Goal: Communication & Community: Share content

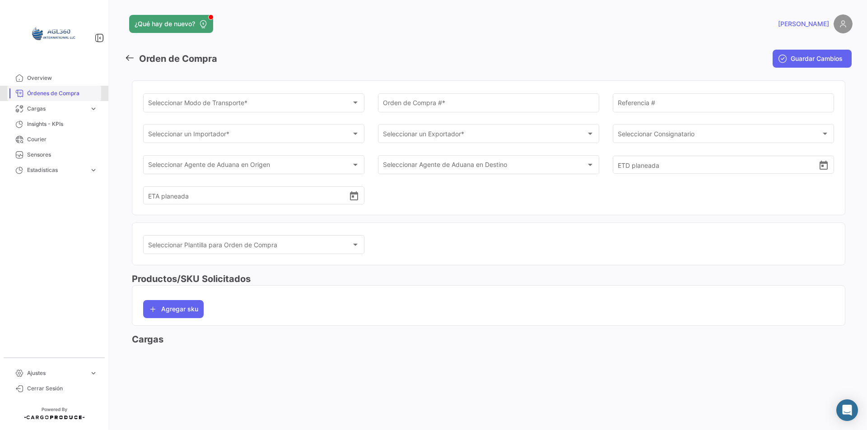
click at [71, 97] on span "Órdenes de Compra" at bounding box center [62, 93] width 70 height 8
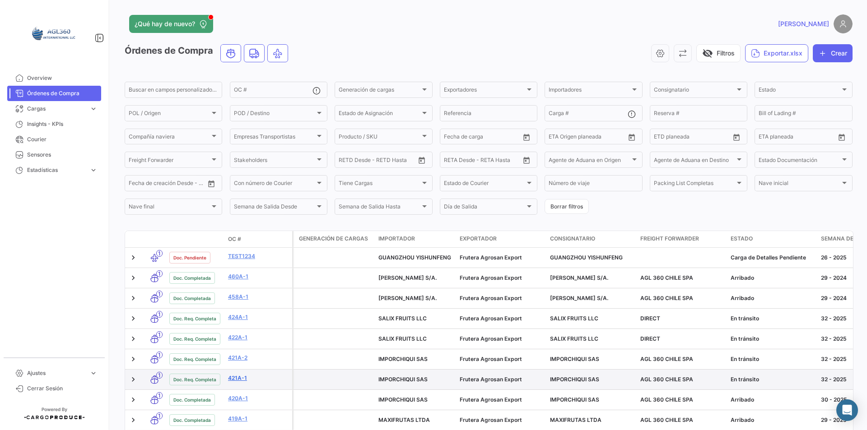
click at [242, 376] on link "421A-1" at bounding box center [258, 378] width 61 height 8
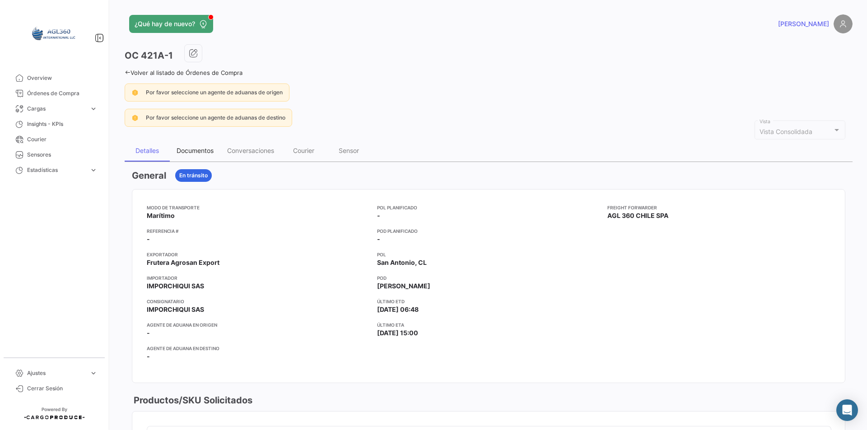
click at [198, 153] on div "Documentos" at bounding box center [195, 151] width 37 height 8
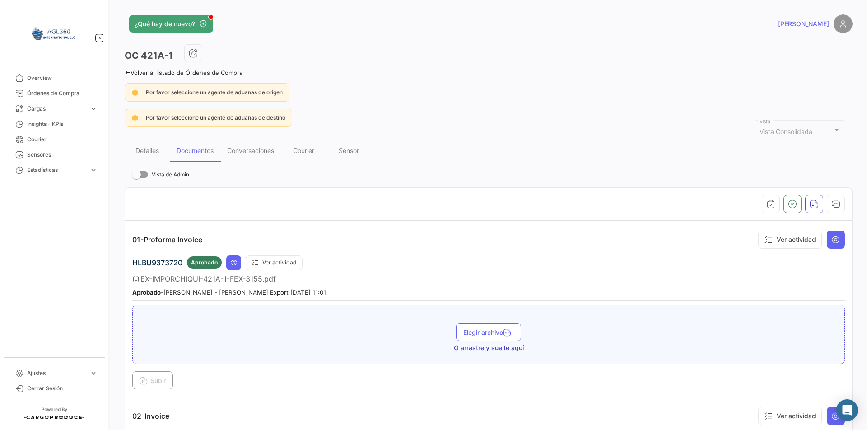
click at [387, 294] on div "Aprobado - [PERSON_NAME] - [PERSON_NAME] Export [DATE] 11:01" at bounding box center [488, 292] width 713 height 9
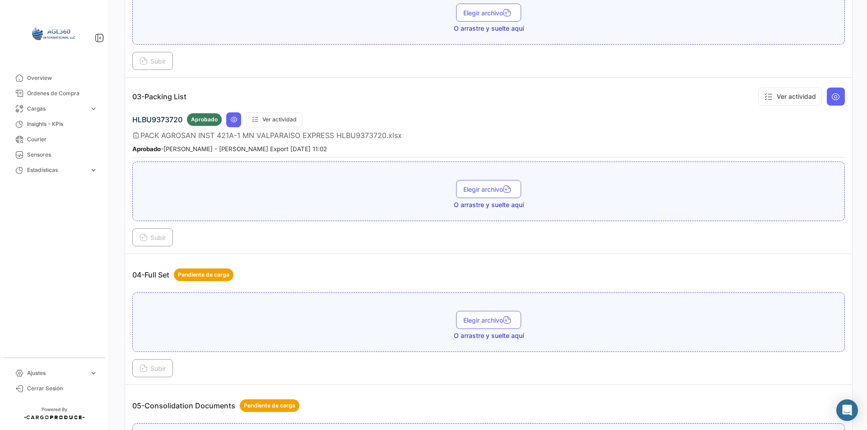
scroll to position [542, 0]
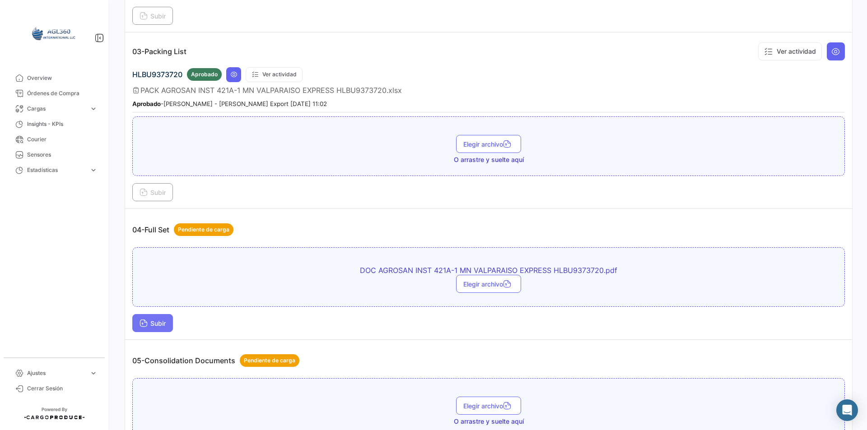
click at [153, 321] on span "Subir" at bounding box center [153, 324] width 26 height 8
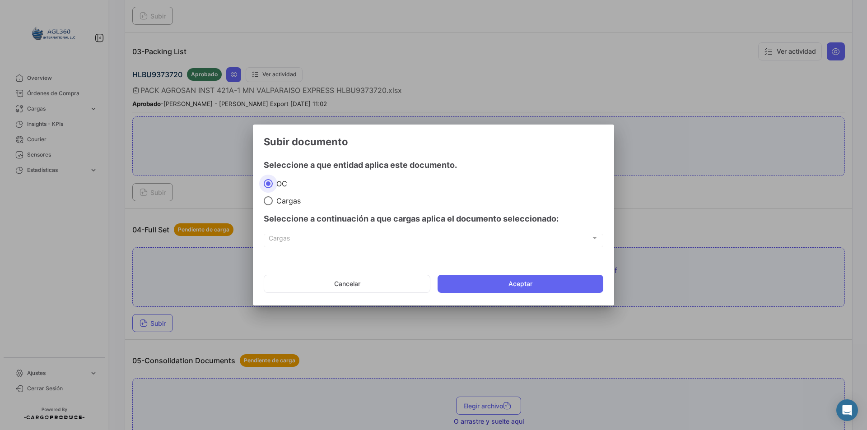
click at [289, 200] on span "Cargas" at bounding box center [287, 200] width 28 height 9
click at [273, 200] on input "Cargas" at bounding box center [268, 200] width 9 height 9
radio input "true"
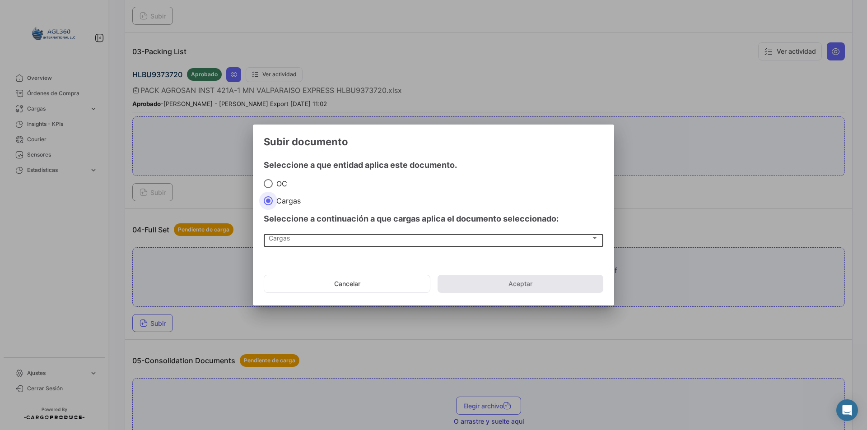
click at [289, 247] on div "Cargas Cargas" at bounding box center [434, 240] width 330 height 15
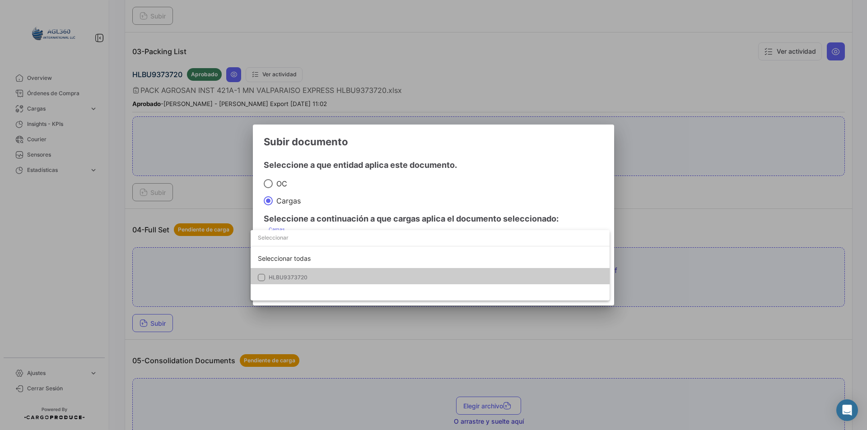
click at [293, 285] on div "Seleccionar todas HLBU9373720" at bounding box center [430, 265] width 359 height 70
click at [293, 269] on mat-option "HLBU9373720" at bounding box center [430, 277] width 359 height 19
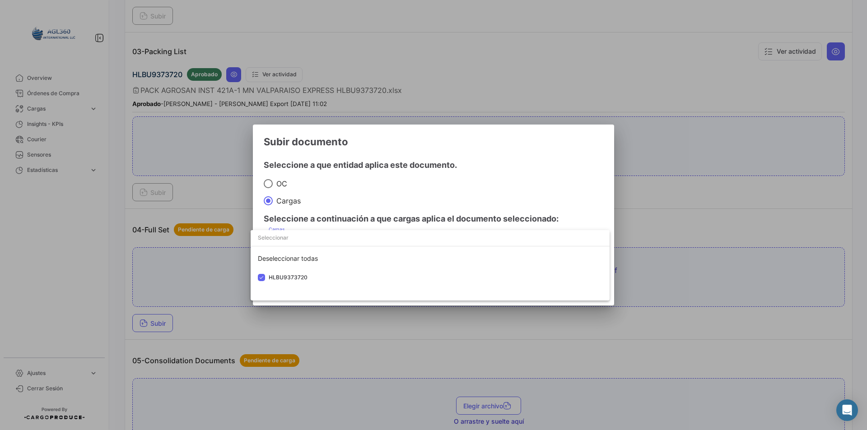
click at [381, 176] on div at bounding box center [433, 215] width 867 height 430
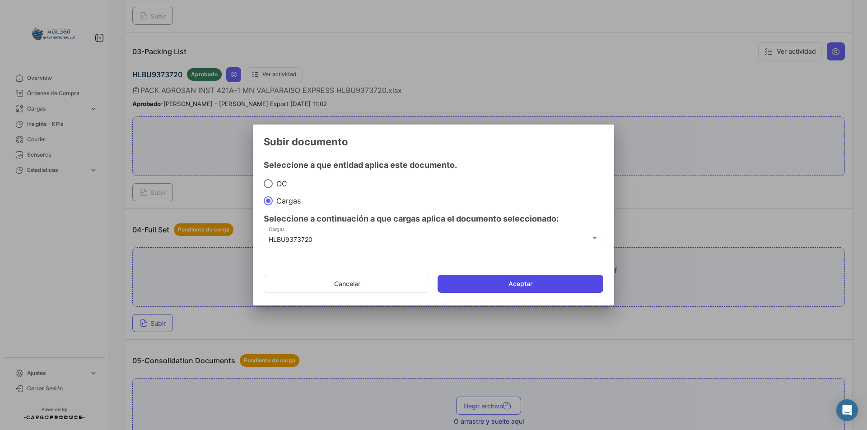
click at [538, 281] on button "Aceptar" at bounding box center [521, 284] width 166 height 18
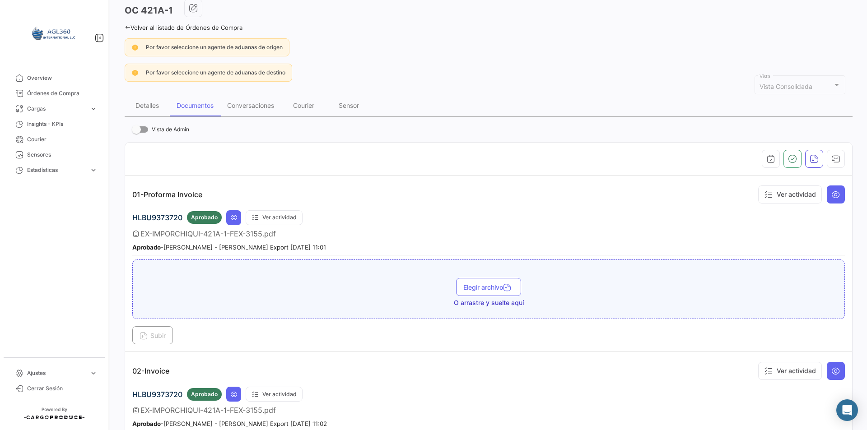
scroll to position [0, 0]
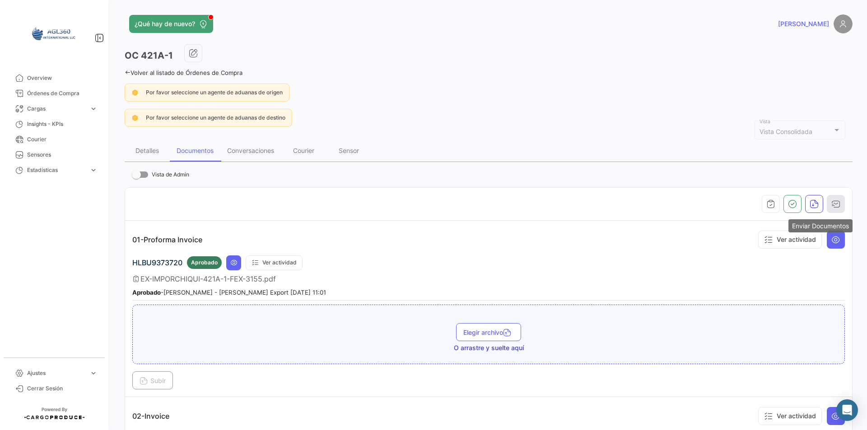
click at [831, 197] on button "button" at bounding box center [836, 204] width 18 height 18
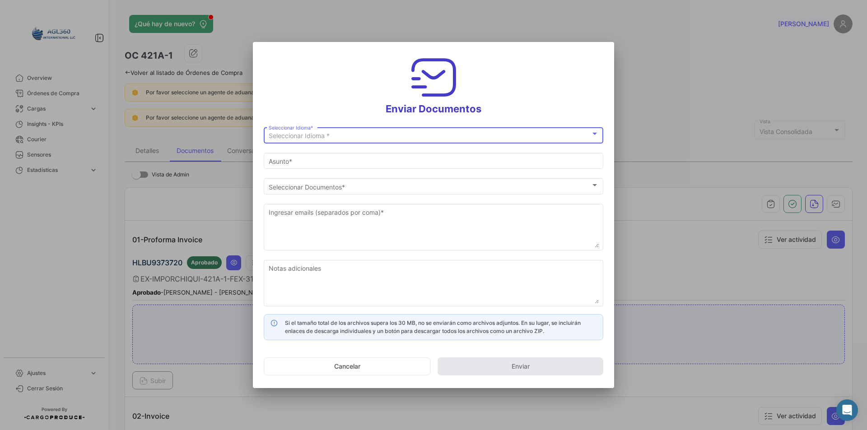
click at [303, 133] on span "Seleccionar Idioma *" at bounding box center [299, 136] width 61 height 8
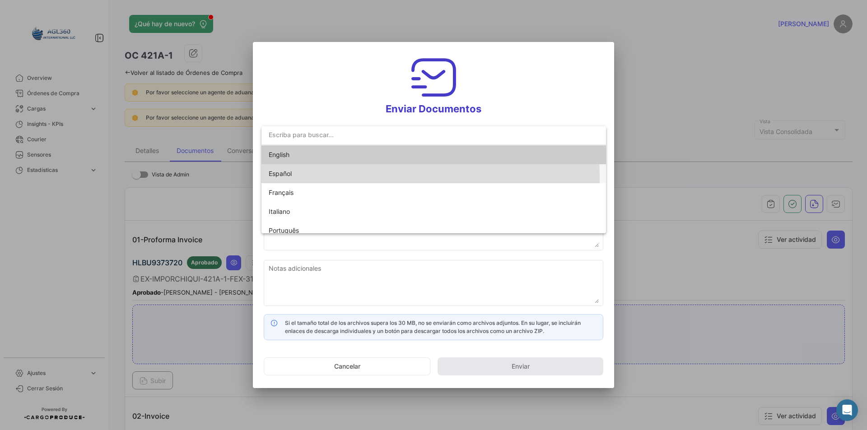
click at [292, 178] on span "Español" at bounding box center [332, 173] width 126 height 19
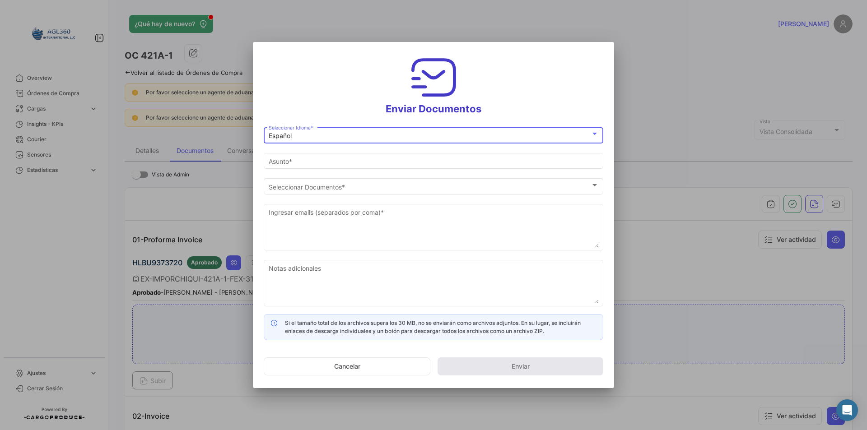
type input "[PERSON_NAME] ha compartido los documentos de la OC # 421A-1 contigo"
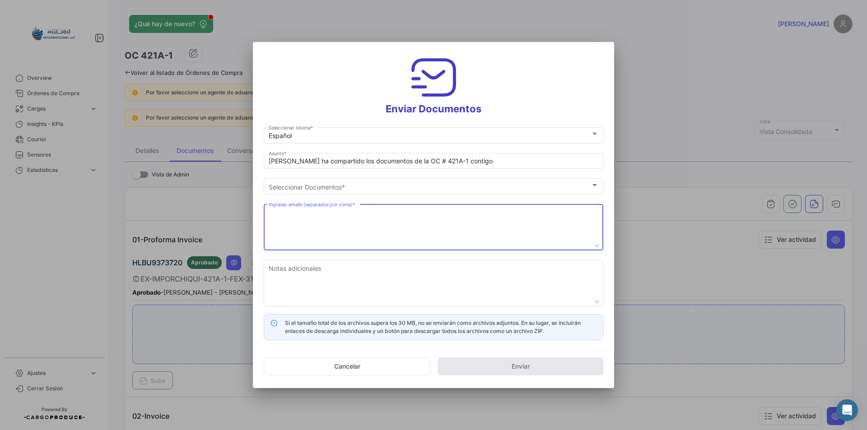
click at [294, 210] on textarea "Ingresar emails (separados por coma) *" at bounding box center [434, 228] width 330 height 40
paste textarea "[EMAIL_ADDRESS][DOMAIN_NAME]; [DOMAIN_NAME][EMAIL_ADDRESS][DOMAIN_NAME]; [EMAIL…"
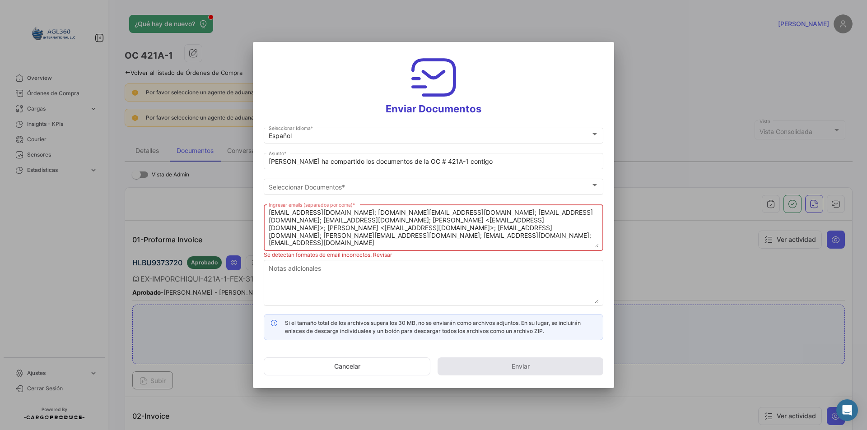
click at [381, 215] on textarea "[EMAIL_ADDRESS][DOMAIN_NAME]; [DOMAIN_NAME][EMAIL_ADDRESS][DOMAIN_NAME]; [EMAIL…" at bounding box center [434, 228] width 330 height 40
click at [326, 221] on textarea "[EMAIL_ADDRESS][DOMAIN_NAME], [DOMAIN_NAME][EMAIL_ADDRESS][DOMAIN_NAME], [EMAIL…" at bounding box center [434, 228] width 330 height 40
drag, startPoint x: 486, startPoint y: 221, endPoint x: 427, endPoint y: 215, distance: 59.0
click at [428, 220] on textarea "[EMAIL_ADDRESS][DOMAIN_NAME], [DOMAIN_NAME][EMAIL_ADDRESS][DOMAIN_NAME], [EMAIL…" at bounding box center [434, 228] width 330 height 40
drag, startPoint x: 523, startPoint y: 220, endPoint x: 483, endPoint y: 221, distance: 40.2
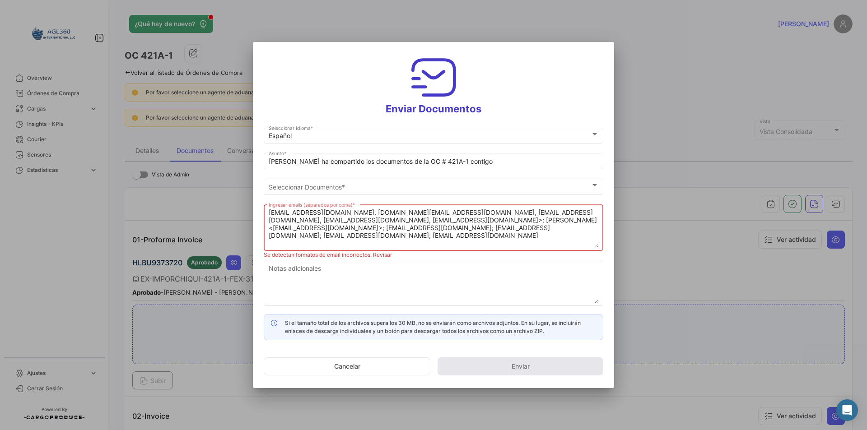
click at [483, 221] on textarea "[EMAIL_ADDRESS][DOMAIN_NAME], [DOMAIN_NAME][EMAIL_ADDRESS][DOMAIN_NAME], [EMAIL…" at bounding box center [434, 228] width 330 height 40
click at [550, 222] on textarea "[EMAIL_ADDRESS][DOMAIN_NAME], [DOMAIN_NAME][EMAIL_ADDRESS][DOMAIN_NAME], [EMAIL…" at bounding box center [434, 228] width 330 height 40
click at [354, 231] on textarea "[EMAIL_ADDRESS][DOMAIN_NAME], [DOMAIN_NAME][EMAIL_ADDRESS][DOMAIN_NAME], [EMAIL…" at bounding box center [434, 228] width 330 height 40
click at [440, 230] on textarea "[EMAIL_ADDRESS][DOMAIN_NAME], [DOMAIN_NAME][EMAIL_ADDRESS][DOMAIN_NAME], [EMAIL…" at bounding box center [434, 228] width 330 height 40
click at [525, 230] on textarea "[EMAIL_ADDRESS][DOMAIN_NAME], [DOMAIN_NAME][EMAIL_ADDRESS][DOMAIN_NAME], [EMAIL…" at bounding box center [434, 228] width 330 height 40
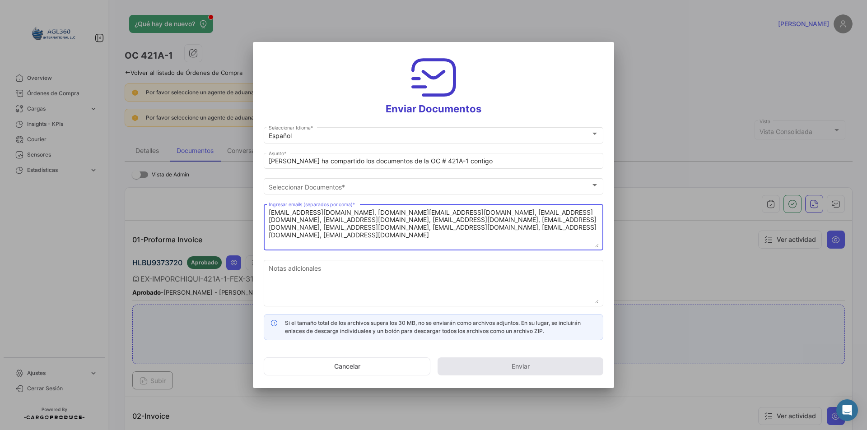
click at [357, 237] on textarea "[EMAIL_ADDRESS][DOMAIN_NAME], [DOMAIN_NAME][EMAIL_ADDRESS][DOMAIN_NAME], [EMAIL…" at bounding box center [434, 228] width 330 height 40
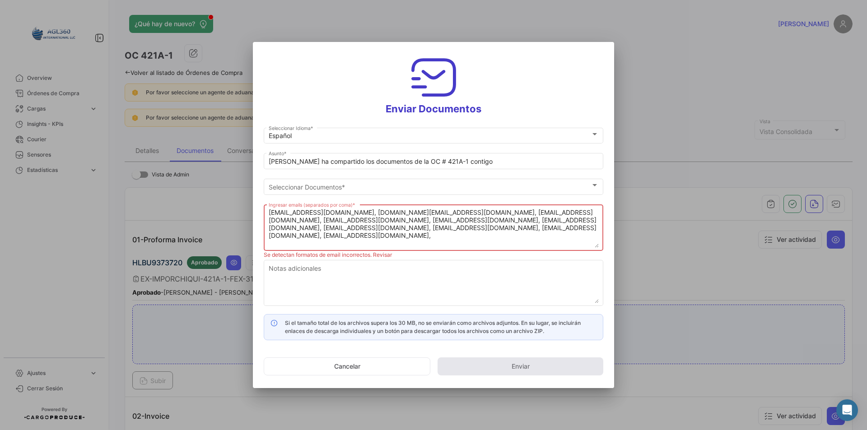
paste textarea "[PERSON_NAME][EMAIL_ADDRESS][DOMAIN_NAME]"
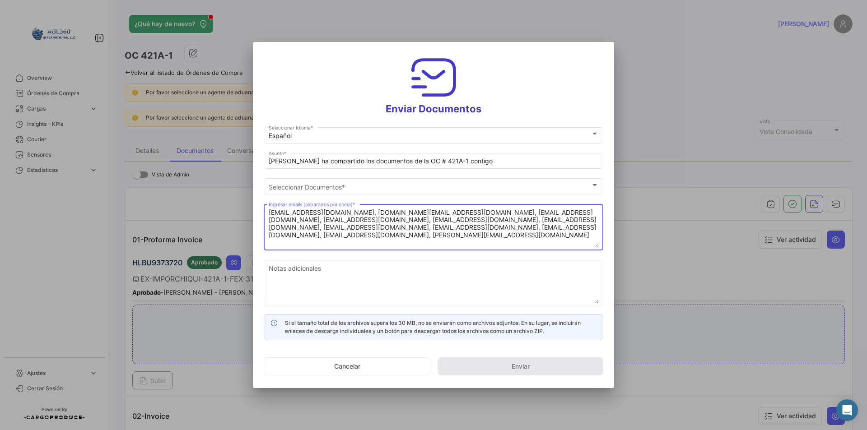
type textarea "[EMAIL_ADDRESS][DOMAIN_NAME], [DOMAIN_NAME][EMAIL_ADDRESS][DOMAIN_NAME], [EMAIL…"
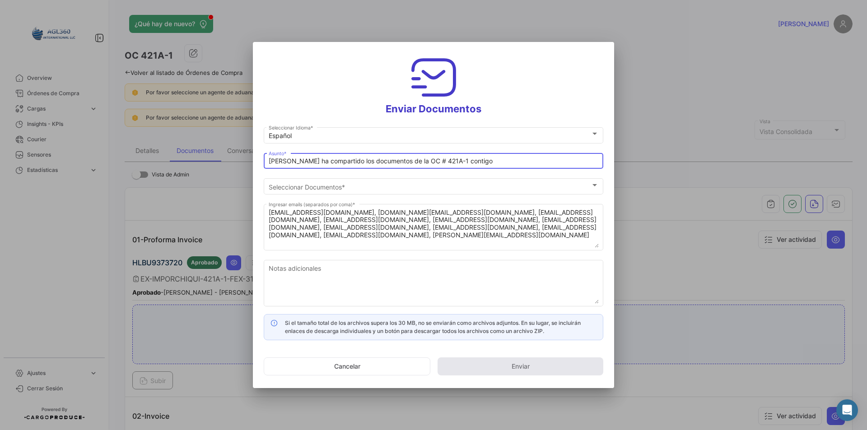
click at [303, 159] on input "[PERSON_NAME] ha compartido los documentos de la OC # 421A-1 contigo" at bounding box center [434, 162] width 330 height 8
paste input "DOCUMENTOS - FRUTERA AGROSAN EXPORT SPA : [GEOGRAPHIC_DATA] MAERSK BENGUELA INS…"
drag, startPoint x: 500, startPoint y: 160, endPoint x: 438, endPoint y: 159, distance: 62.8
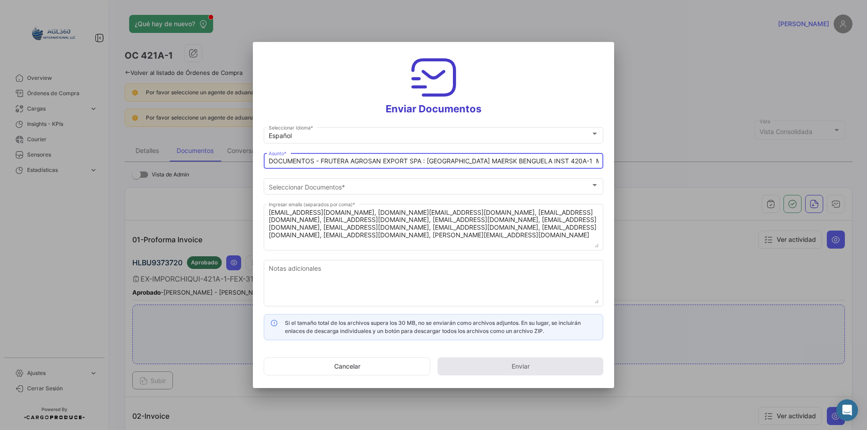
click at [438, 159] on input "DOCUMENTOS - FRUTERA AGROSAN EXPORT SPA : [GEOGRAPHIC_DATA] MAERSK BENGUELA INS…" at bounding box center [434, 162] width 330 height 8
click at [439, 162] on input "DOCUMENTOS - FRUTERA AGROSAN EXPORT SPA : MNVALPARAISO EXPRESS INST 420A-1 MNBU…" at bounding box center [434, 162] width 330 height 8
click at [438, 161] on input "DOCUMENTOS - FRUTERA AGROSAN EXPORT SPA : MNVALPARAISO EXPRESS INST 420A-1 MNBU…" at bounding box center [434, 162] width 330 height 8
click at [537, 159] on input "DOCUMENTOS - FRUTERA AGROSAN EXPORT SPA : [GEOGRAPHIC_DATA] VALPARAISO EXPRESS …" at bounding box center [434, 162] width 330 height 8
drag, startPoint x: 598, startPoint y: 160, endPoint x: 551, endPoint y: 166, distance: 47.4
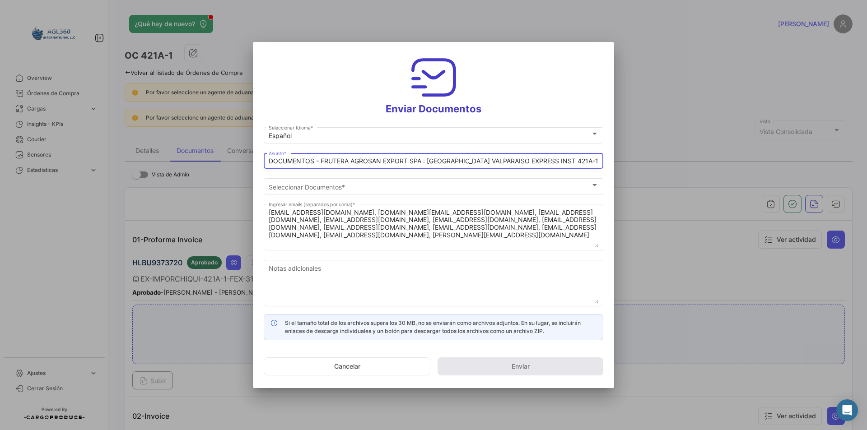
click at [551, 166] on div "DOCUMENTOS - FRUTERA AGROSAN EXPORT SPA : [GEOGRAPHIC_DATA] VALPARAISO EXPRESS …" at bounding box center [434, 160] width 330 height 18
type input "DOCUMENTOS - FRUTERA AGROSAN EXPORT SPA : [GEOGRAPHIC_DATA] VALPARAISO EXPRESS …"
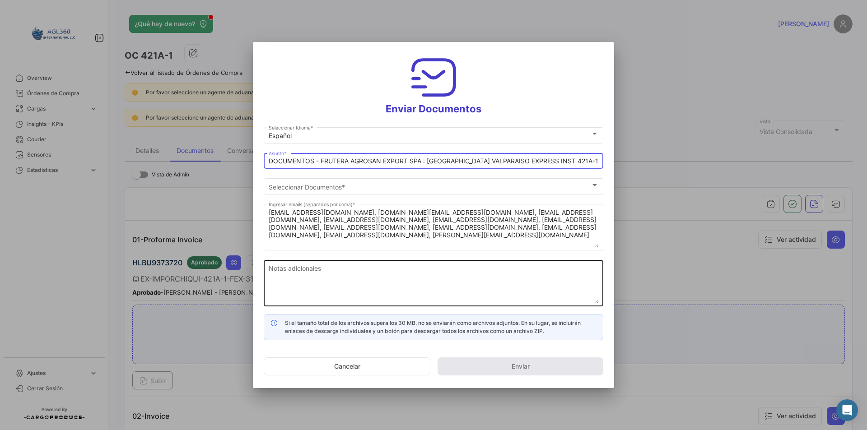
click at [354, 288] on textarea "Notas adicionales" at bounding box center [434, 284] width 330 height 40
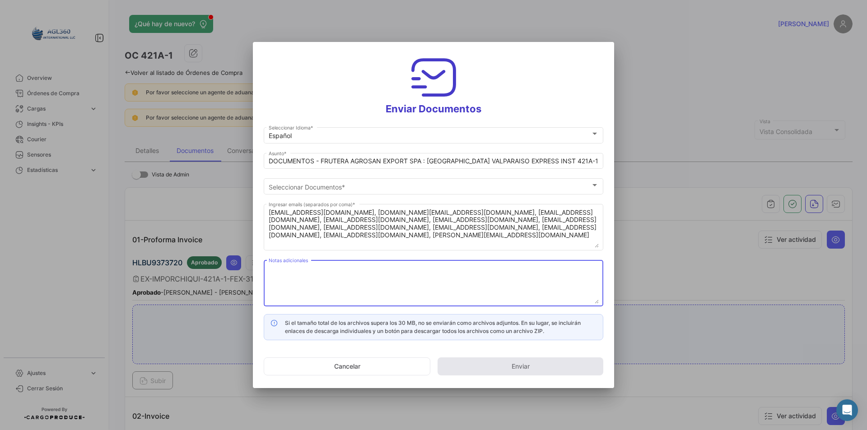
paste textarea "Estimados, Adjunto Documentos : FRUTERA AGROSAN EXPORT SPA. Por favor presione …"
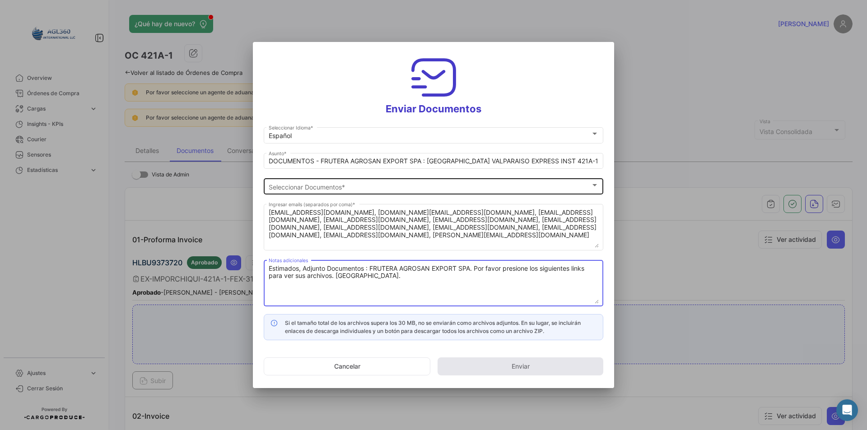
type textarea "Estimados, Adjunto Documentos : FRUTERA AGROSAN EXPORT SPA. Por favor presione …"
click at [359, 193] on div "Seleccionar Documentos Seleccionar Documentos *" at bounding box center [434, 186] width 330 height 18
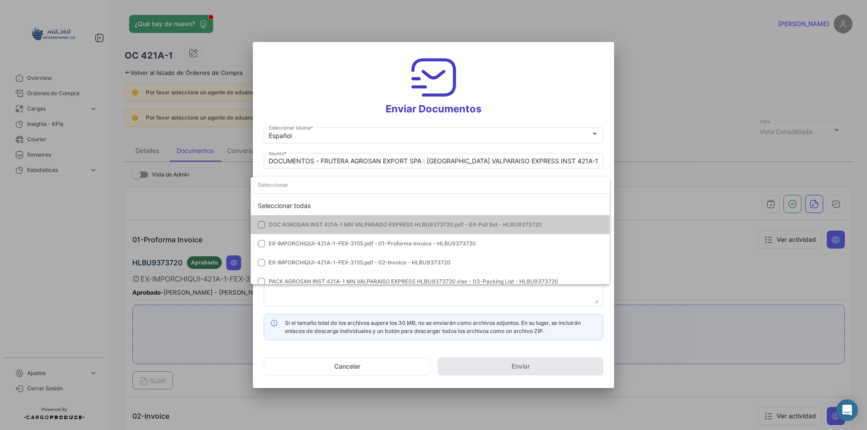
click at [345, 218] on mat-option "DOC AGROSAN INST 421A-1 MN VALPARAISO EXPRESS HLBU9373720.pdf - 04-Full Set - H…" at bounding box center [430, 224] width 359 height 19
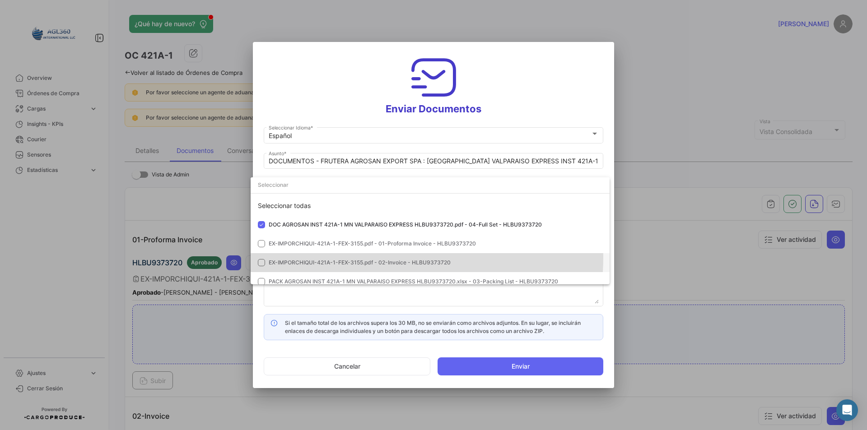
click at [377, 257] on mat-option "EX-IMPORCHIQUI-421A-1-FEX-3155.pdf - 02-Invoice - HLBU9373720" at bounding box center [430, 262] width 359 height 19
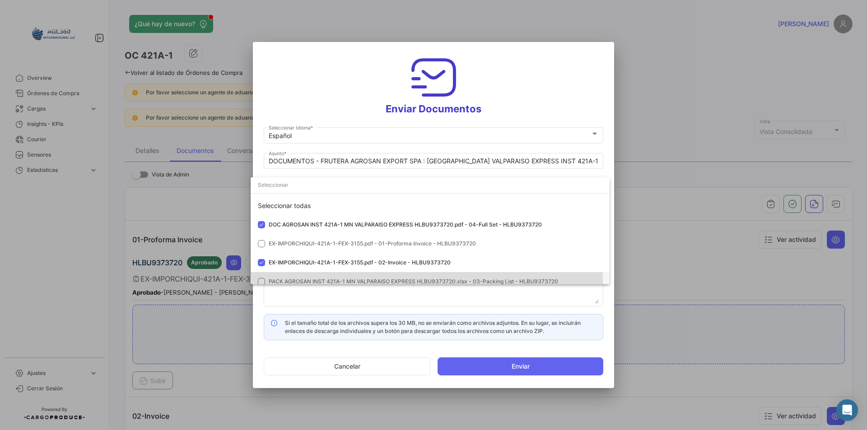
click at [369, 282] on span "PACK AGROSAN INST 421A-1 MN VALPARAISO EXPRESS HLBU9373720.xlsx - 03-Packing Li…" at bounding box center [413, 281] width 289 height 7
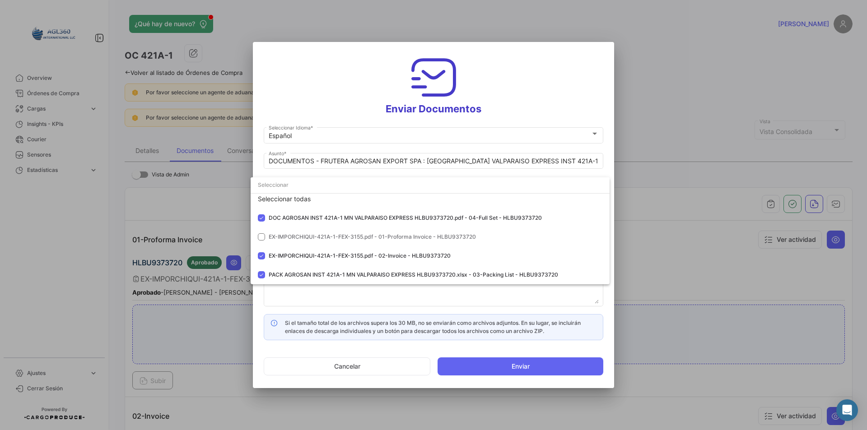
click at [381, 300] on div at bounding box center [433, 215] width 867 height 430
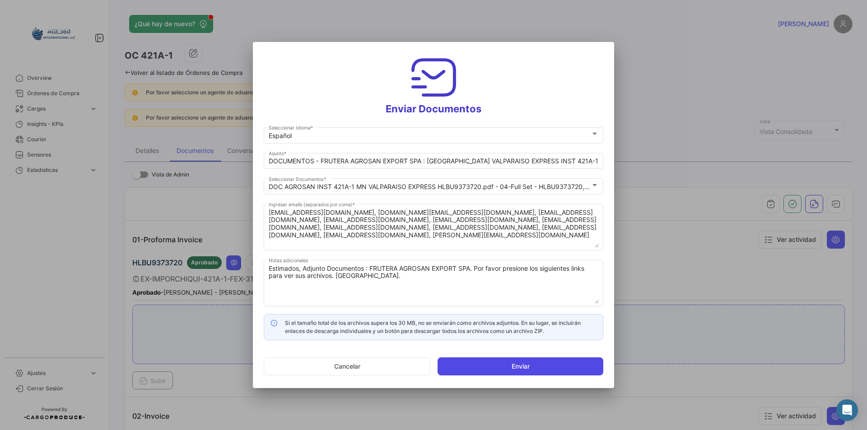
click at [555, 369] on button "Enviar" at bounding box center [521, 367] width 166 height 18
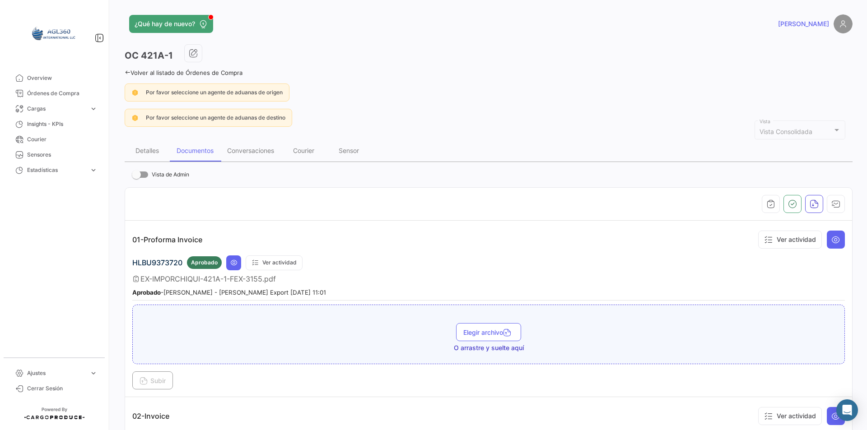
click at [131, 71] on link "Volver al listado de Órdenes de Compra" at bounding box center [184, 72] width 118 height 7
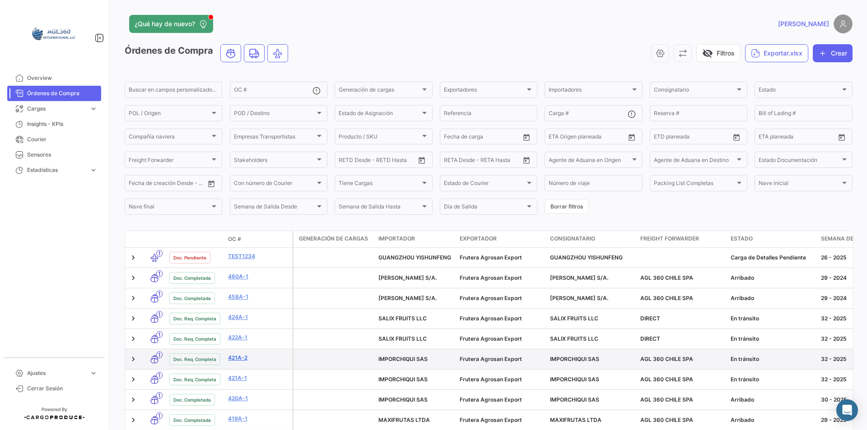
click at [244, 358] on link "421A-2" at bounding box center [258, 358] width 61 height 8
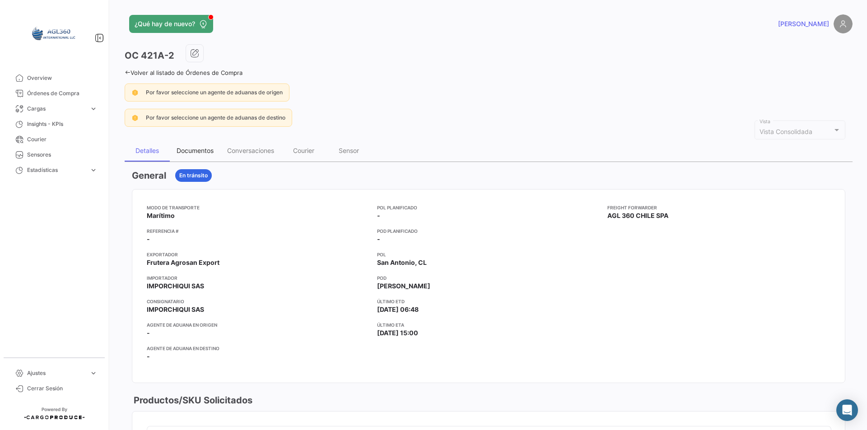
click at [204, 153] on div "Documentos" at bounding box center [195, 151] width 37 height 8
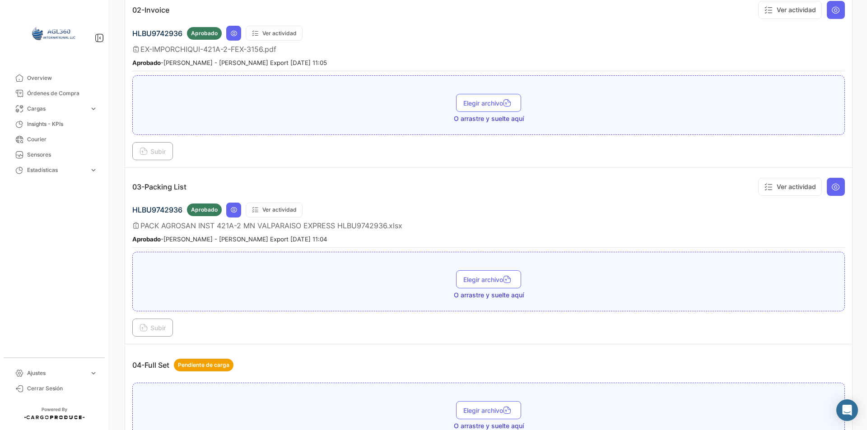
scroll to position [497, 0]
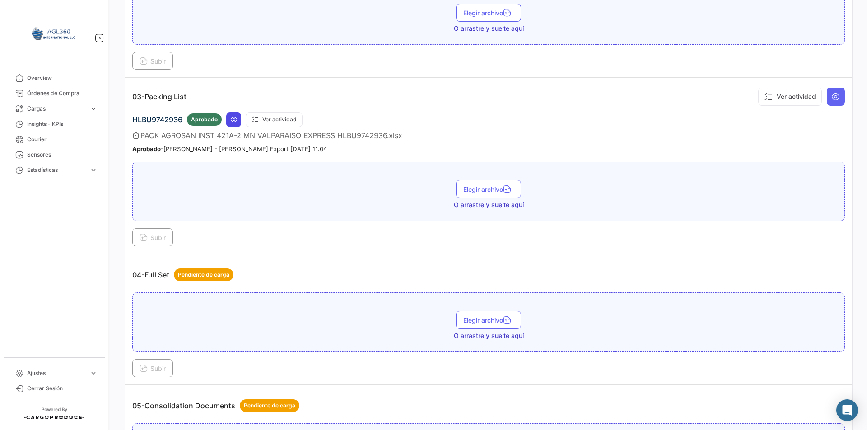
click at [230, 125] on button at bounding box center [233, 119] width 15 height 15
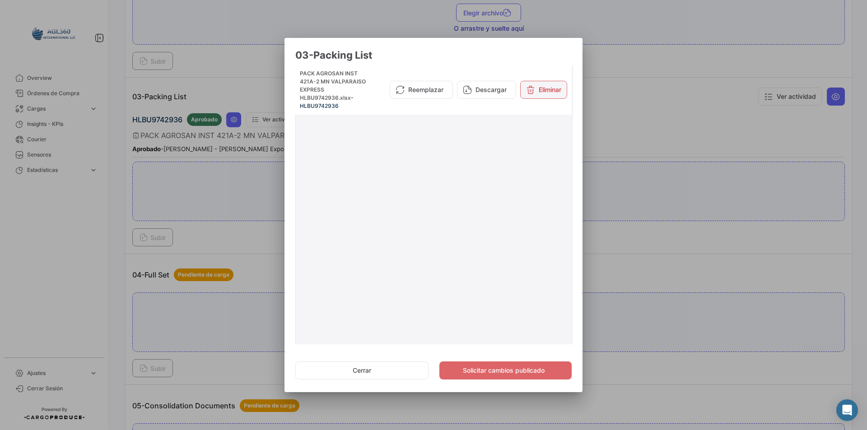
click at [530, 87] on button "Eliminar" at bounding box center [543, 90] width 47 height 18
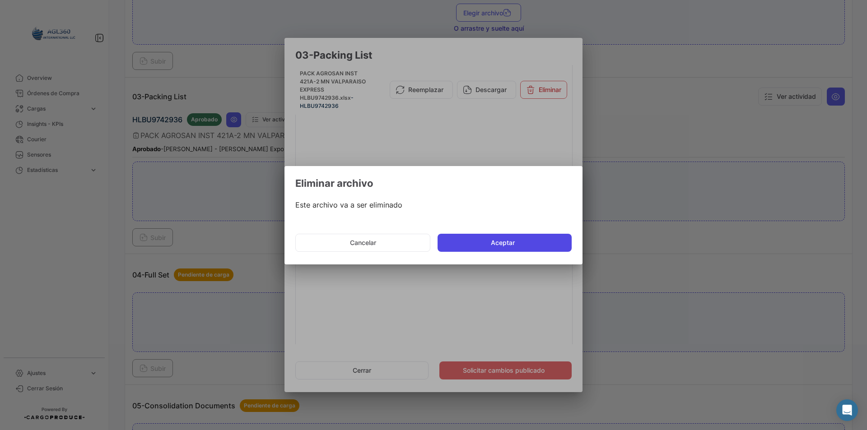
click at [531, 242] on button "Aceptar" at bounding box center [505, 243] width 134 height 18
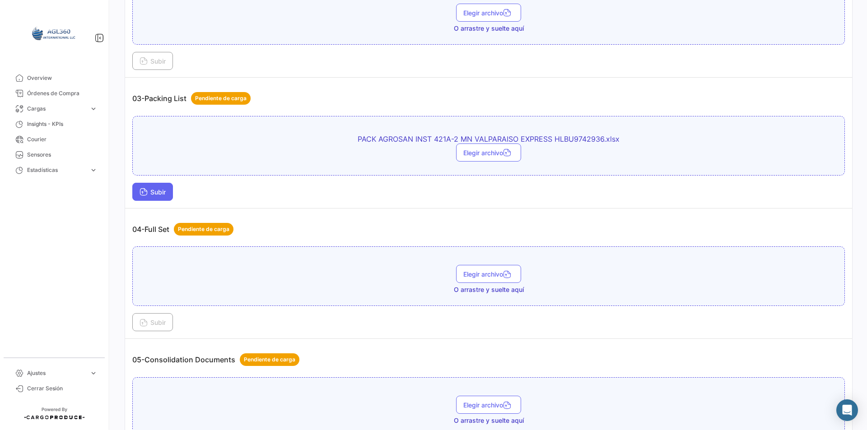
click at [162, 185] on button "Subir" at bounding box center [152, 192] width 41 height 18
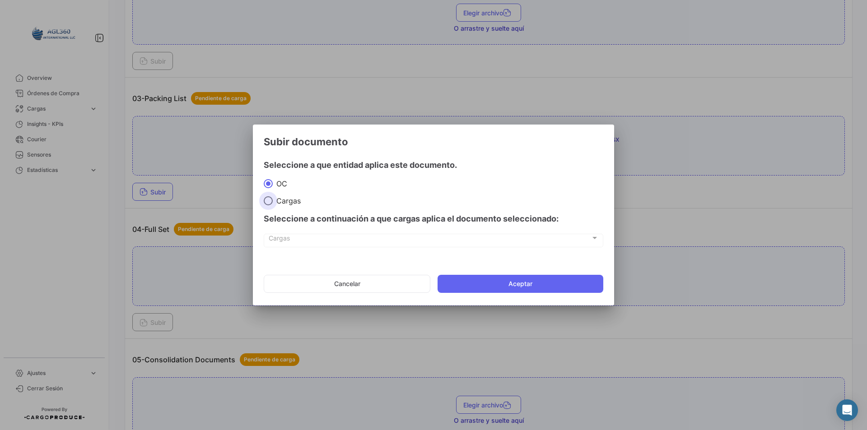
click at [296, 200] on span "Cargas" at bounding box center [287, 200] width 28 height 9
click at [273, 200] on input "Cargas" at bounding box center [268, 200] width 9 height 9
radio input "true"
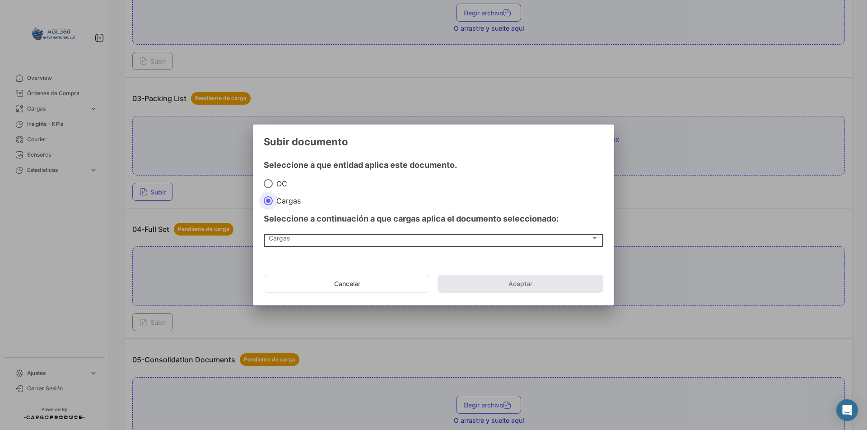
click at [292, 234] on div "Cargas Cargas" at bounding box center [434, 240] width 330 height 15
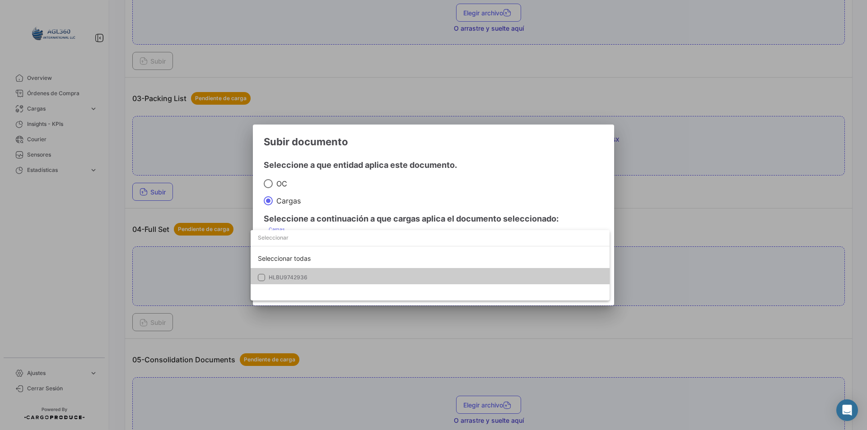
click at [300, 280] on span "HLBU9742936" at bounding box center [288, 277] width 39 height 7
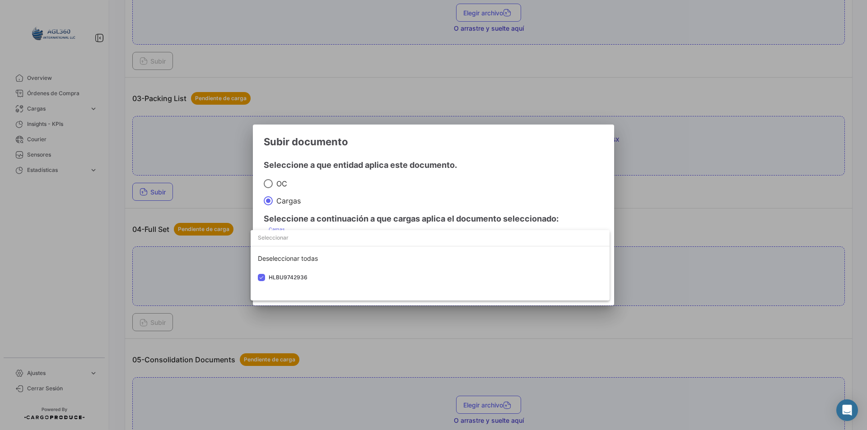
click at [378, 174] on div at bounding box center [433, 215] width 867 height 430
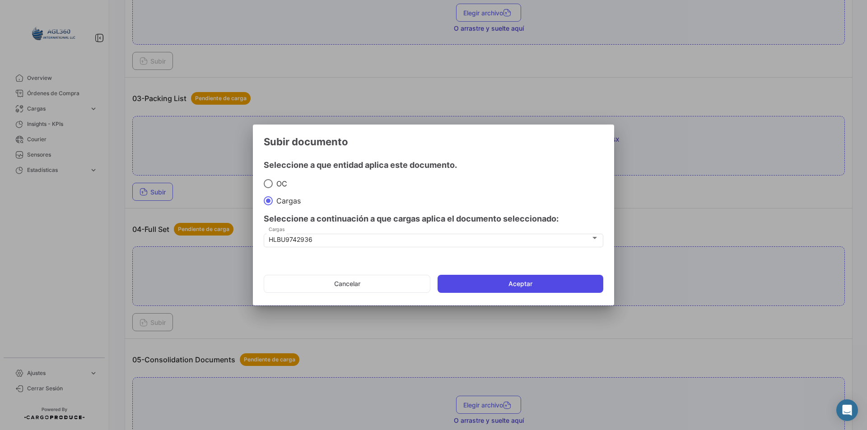
click at [550, 286] on button "Aceptar" at bounding box center [521, 284] width 166 height 18
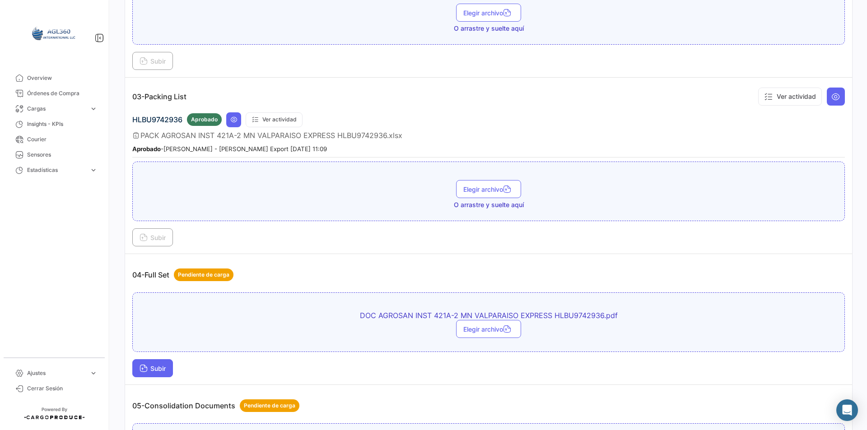
click at [159, 372] on span "Subir" at bounding box center [153, 369] width 26 height 8
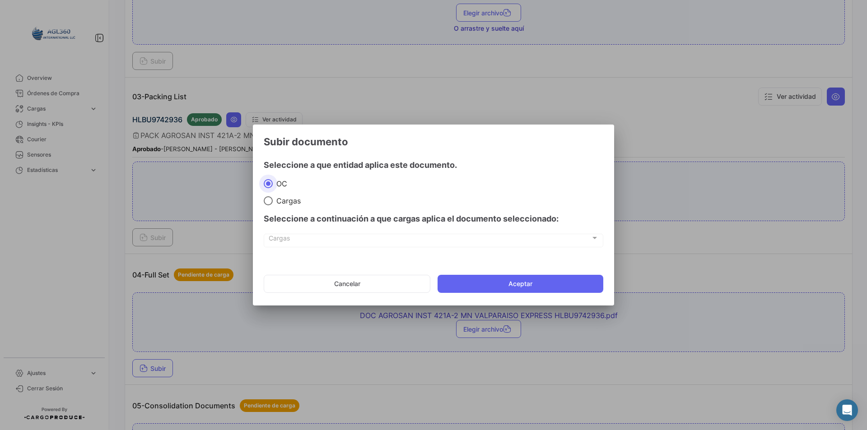
click at [278, 205] on div "Seleccione a continuación a que cargas aplica el documento seleccionado:" at bounding box center [434, 218] width 340 height 27
click at [278, 203] on span "Cargas" at bounding box center [287, 200] width 28 height 9
click at [273, 203] on input "Cargas" at bounding box center [268, 200] width 9 height 9
radio input "true"
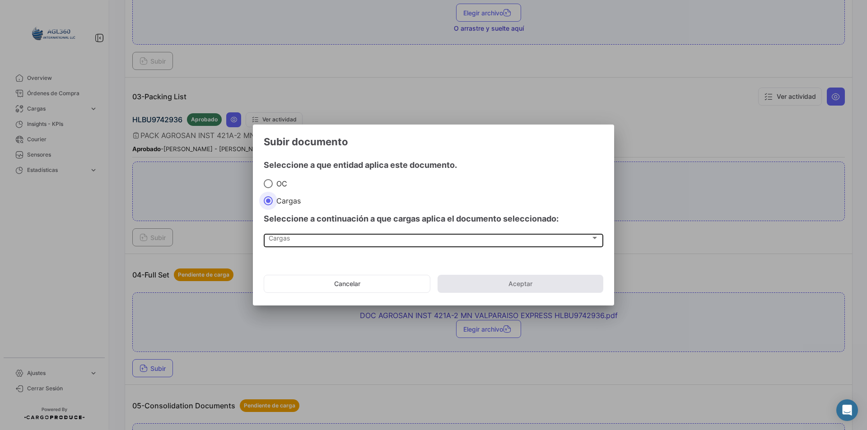
click at [300, 241] on div "Cargas" at bounding box center [430, 240] width 322 height 8
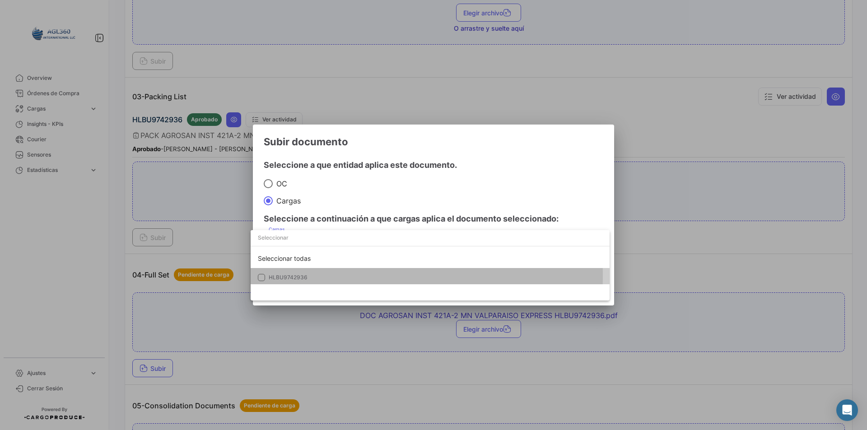
click at [309, 276] on span "HLBU9742936" at bounding box center [332, 278] width 126 height 8
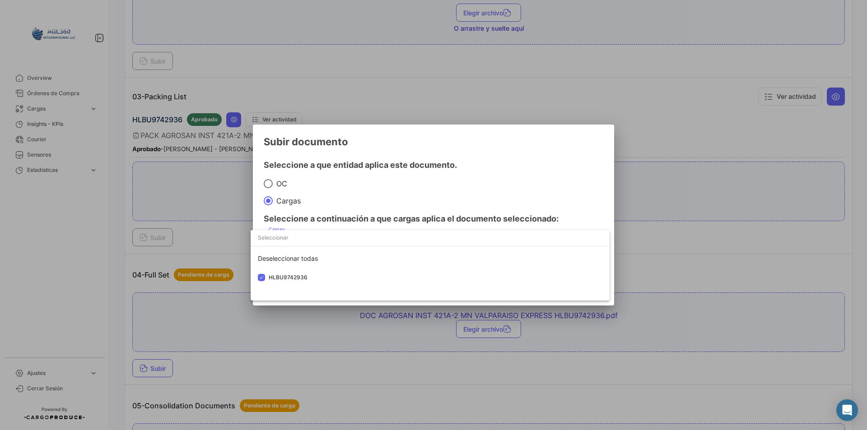
click at [352, 201] on div at bounding box center [433, 215] width 867 height 430
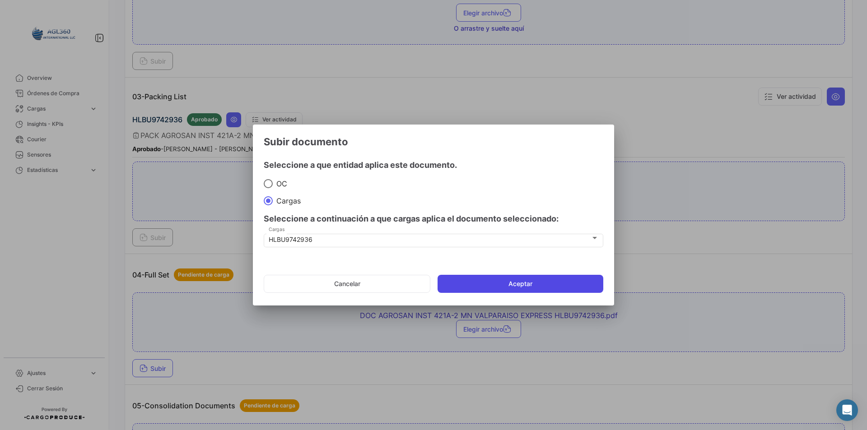
click at [520, 277] on button "Aceptar" at bounding box center [521, 284] width 166 height 18
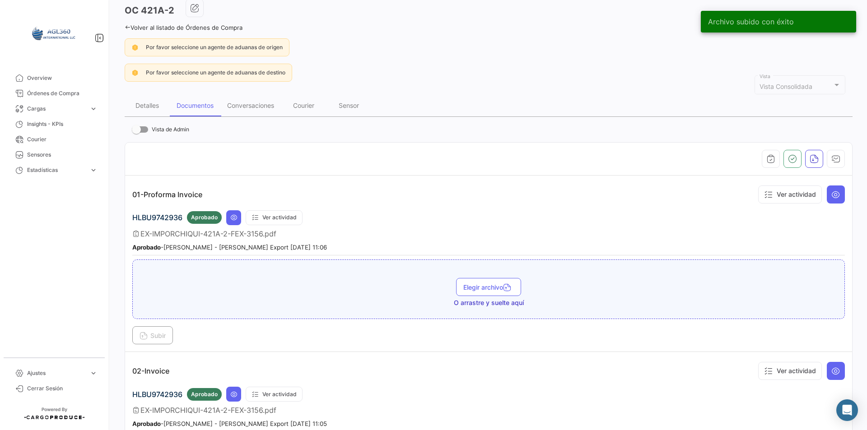
scroll to position [0, 0]
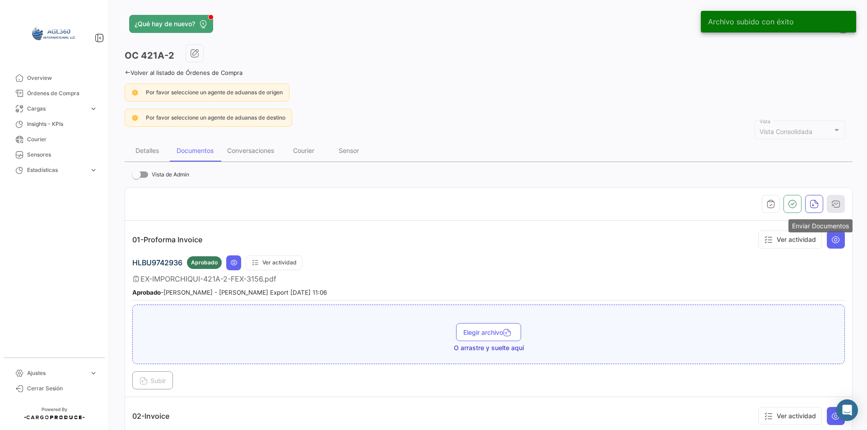
click at [836, 196] on button "button" at bounding box center [836, 204] width 18 height 18
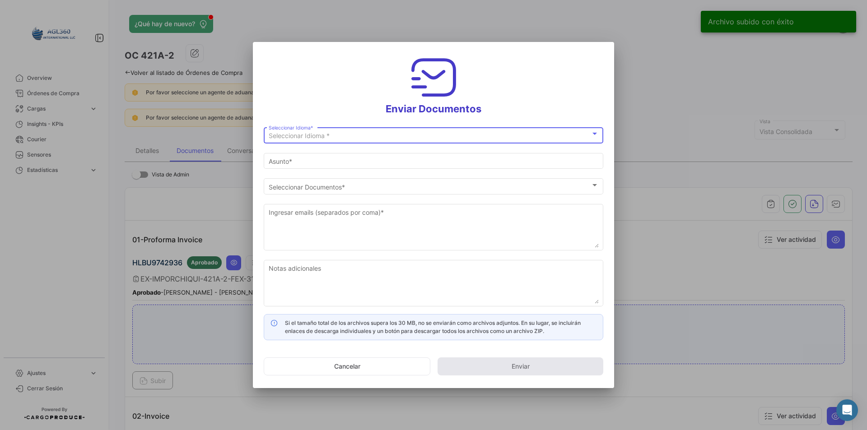
click at [294, 131] on div "Seleccionar Idioma * Seleccionar Idioma *" at bounding box center [434, 135] width 330 height 18
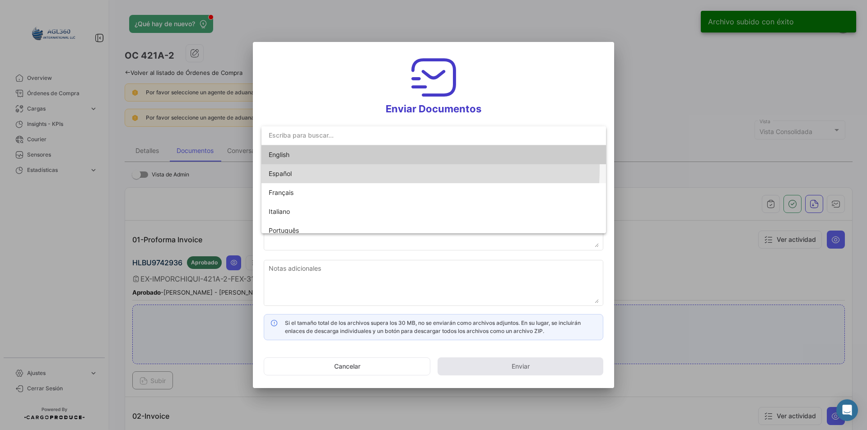
click at [302, 167] on span "Español" at bounding box center [332, 173] width 126 height 19
type input "[PERSON_NAME] ha compartido los documentos de la OC # 421A-2 contigo"
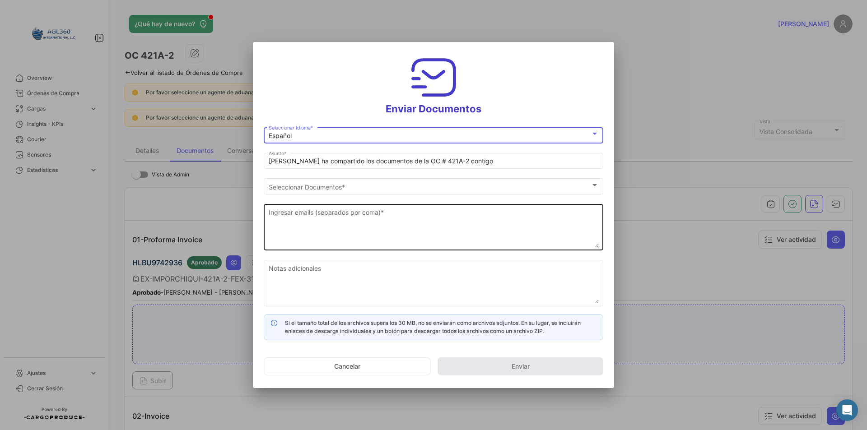
click at [298, 212] on textarea "Ingresar emails (separados por coma) *" at bounding box center [434, 228] width 330 height 40
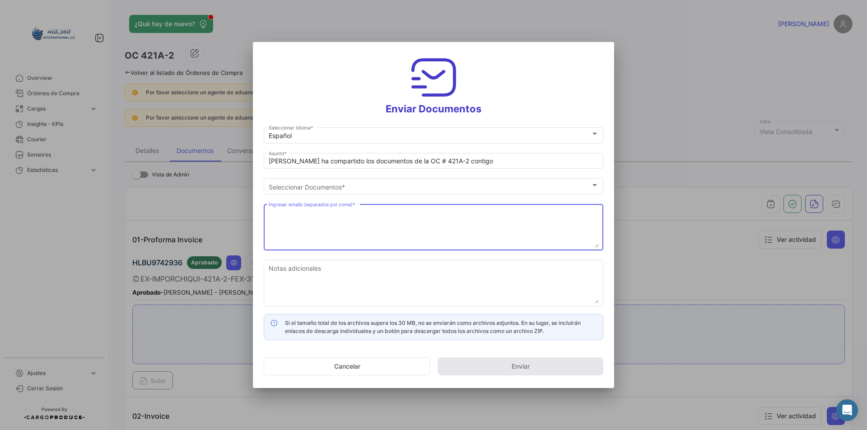
paste textarea "[EMAIL_ADDRESS][DOMAIN_NAME]; [DOMAIN_NAME][EMAIL_ADDRESS][DOMAIN_NAME]; [EMAIL…"
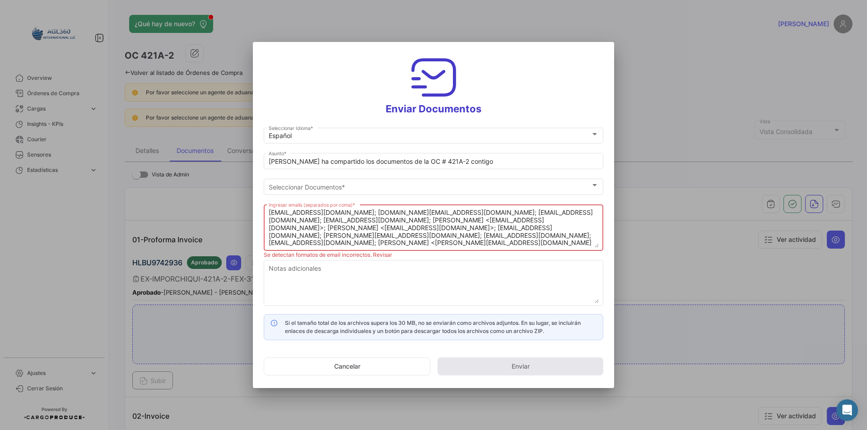
drag, startPoint x: 392, startPoint y: 233, endPoint x: 342, endPoint y: 237, distance: 49.4
click at [342, 237] on textarea "[EMAIL_ADDRESS][DOMAIN_NAME]; [DOMAIN_NAME][EMAIL_ADDRESS][DOMAIN_NAME]; [EMAIL…" at bounding box center [434, 228] width 330 height 40
click at [594, 229] on textarea "[EMAIL_ADDRESS][DOMAIN_NAME]; [DOMAIN_NAME][EMAIL_ADDRESS][DOMAIN_NAME]; [EMAIL…" at bounding box center [434, 228] width 330 height 40
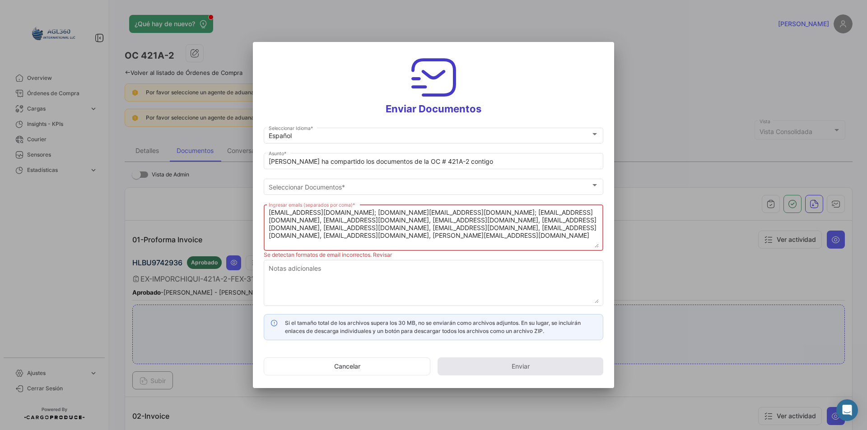
click at [522, 215] on textarea "[EMAIL_ADDRESS][DOMAIN_NAME]; [DOMAIN_NAME][EMAIL_ADDRESS][DOMAIN_NAME]; [EMAIL…" at bounding box center [434, 228] width 330 height 40
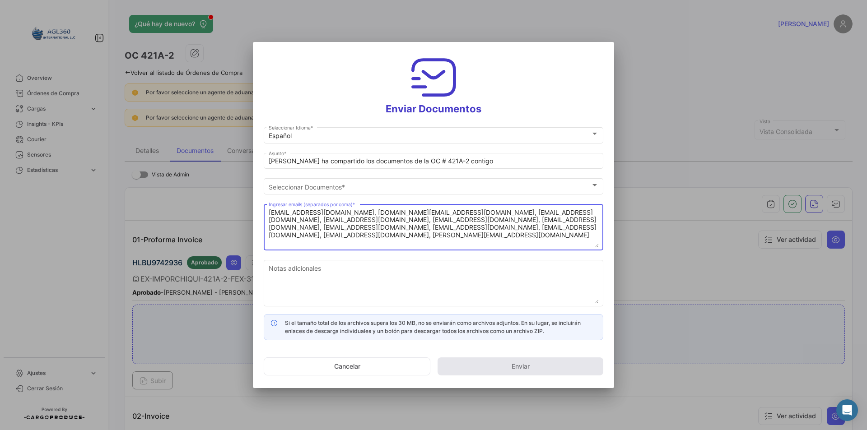
type textarea "[EMAIL_ADDRESS][DOMAIN_NAME], [DOMAIN_NAME][EMAIL_ADDRESS][DOMAIN_NAME], [EMAIL…"
click at [431, 340] on div "Si el tamaño total de los archivos supera los 30 MB, no se enviarán como archiv…" at bounding box center [434, 327] width 340 height 26
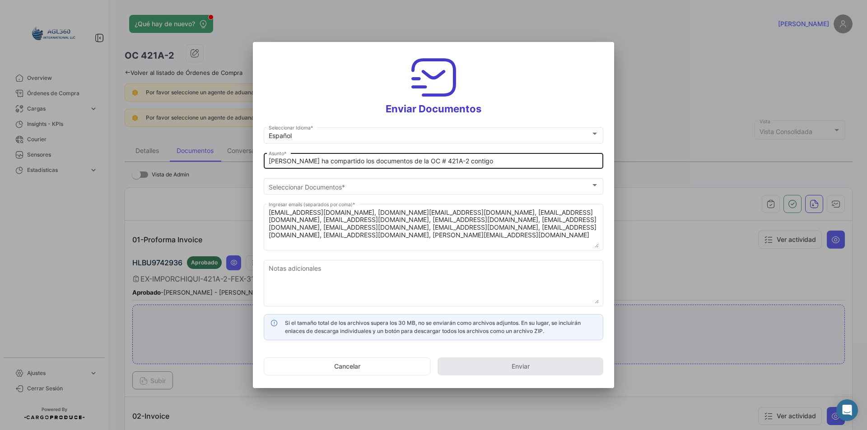
click at [346, 159] on input "[PERSON_NAME] ha compartido los documentos de la OC # 421A-2 contigo" at bounding box center [434, 162] width 330 height 8
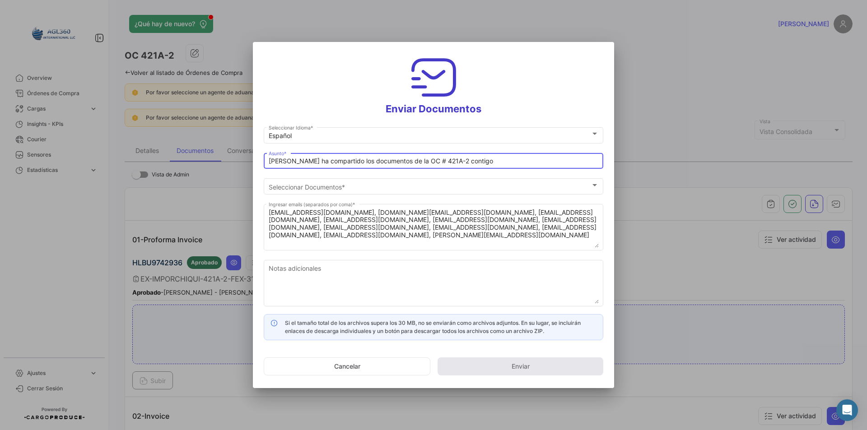
click at [346, 159] on input "[PERSON_NAME] ha compartido los documentos de la OC # 421A-2 contigo" at bounding box center [434, 162] width 330 height 8
paste input "DOCUMENTOS - FRUTERA AGROSAN EXPORT SPA : [GEOGRAPHIC_DATA] VALPARAISO EXPRESS …"
click at [546, 160] on input "DOCUMENTOS - FRUTERA AGROSAN EXPORT SPA : [GEOGRAPHIC_DATA] VALPARAISO EXPRESS …" at bounding box center [434, 162] width 330 height 8
drag, startPoint x: 593, startPoint y: 160, endPoint x: 570, endPoint y: 160, distance: 22.6
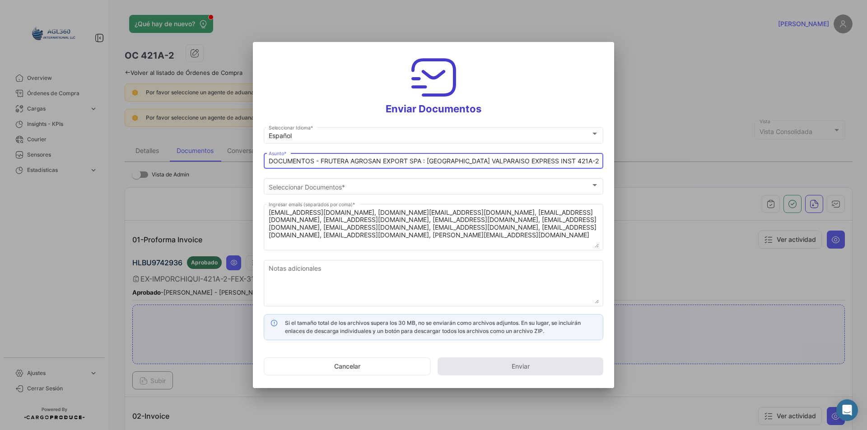
click at [570, 160] on input "DOCUMENTOS - FRUTERA AGROSAN EXPORT SPA : [GEOGRAPHIC_DATA] VALPARAISO EXPRESS …" at bounding box center [434, 162] width 330 height 8
type input "DOCUMENTOS - FRUTERA AGROSAN EXPORT SPA : [GEOGRAPHIC_DATA] VALPARAISO EXPRESS …"
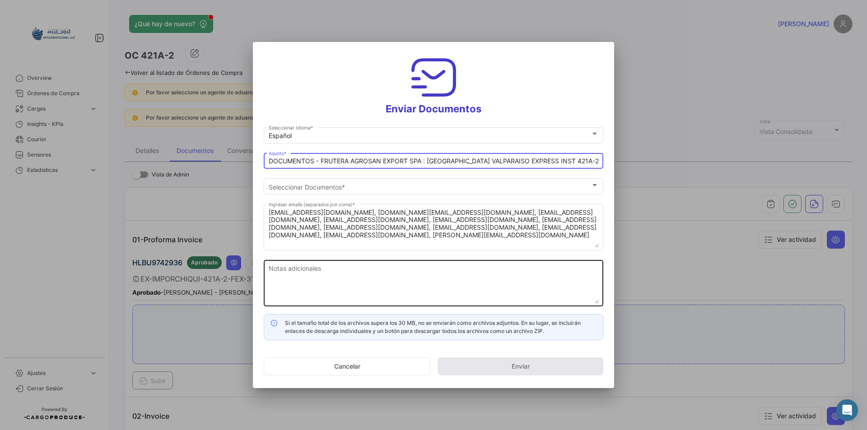
click at [357, 268] on textarea "Notas adicionales" at bounding box center [434, 284] width 330 height 40
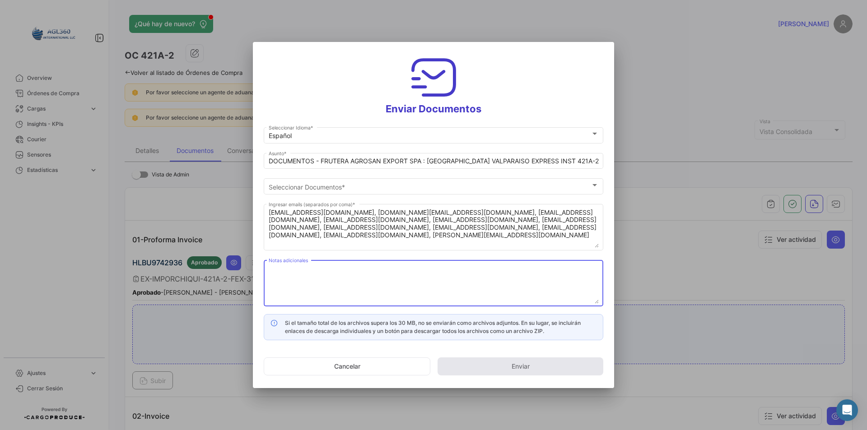
paste textarea "Estimados, Adjunto Documentos : FRUTERA AGROSAN EXPORT SPA. Por favor presione …"
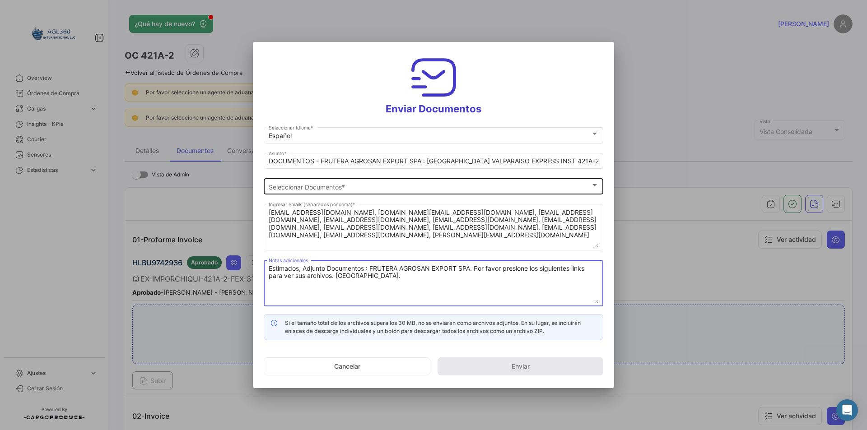
type textarea "Estimados, Adjunto Documentos : FRUTERA AGROSAN EXPORT SPA. Por favor presione …"
click at [357, 186] on div "Seleccionar Documentos" at bounding box center [430, 187] width 322 height 8
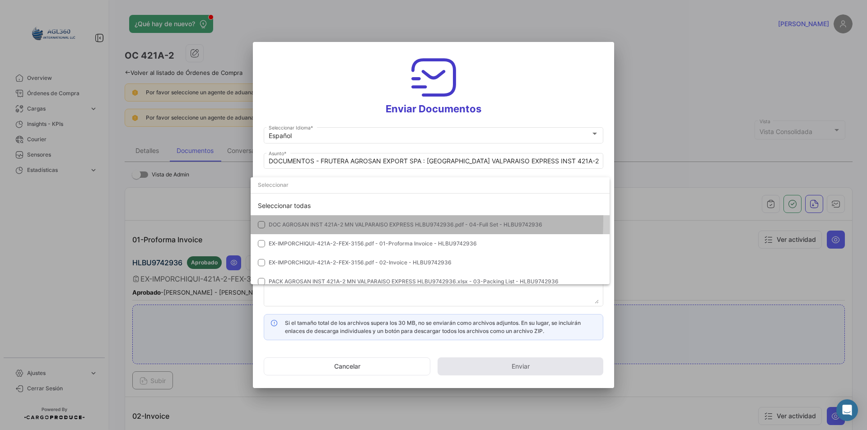
click at [343, 220] on mat-option "DOC AGROSAN INST 421A-2 MN VALPARAISO EXPRESS HLBU9742936.pdf - 04-Full Set - H…" at bounding box center [430, 224] width 359 height 19
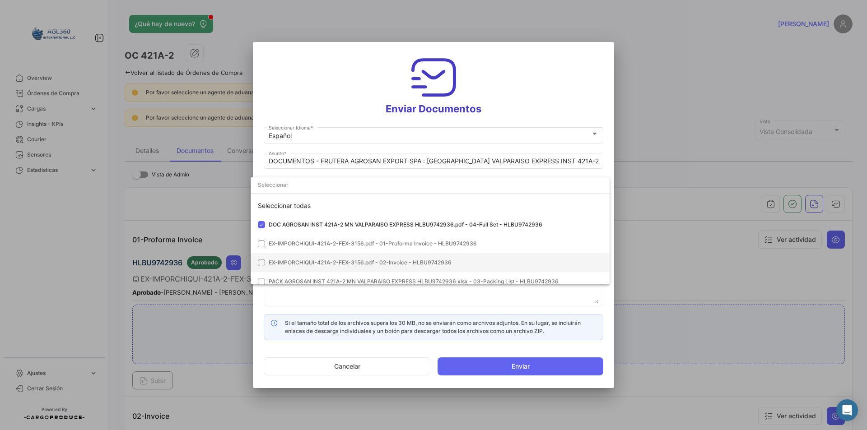
click at [355, 258] on mat-option "EX-IMPORCHIQUI-421A-2-FEX-3156.pdf - 02-Invoice - HLBU9742936" at bounding box center [430, 262] width 359 height 19
click at [355, 280] on span "PACK AGROSAN INST 421A-2 MN VALPARAISO EXPRESS HLBU9742936.xlsx - 03-Packing Li…" at bounding box center [414, 281] width 290 height 7
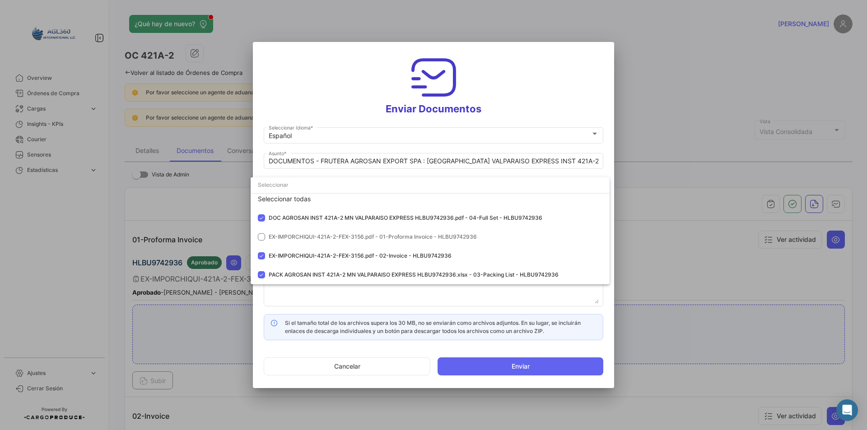
click at [381, 298] on div at bounding box center [433, 215] width 867 height 430
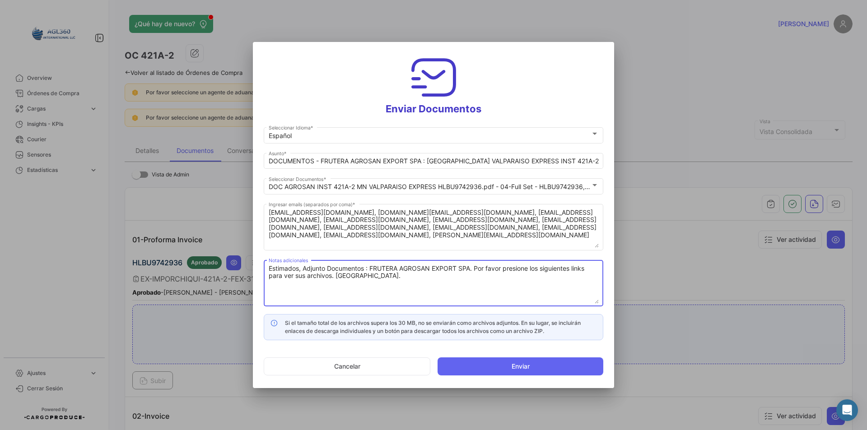
click at [381, 285] on textarea "Estimados, Adjunto Documentos : FRUTERA AGROSAN EXPORT SPA. Por favor presione …" at bounding box center [434, 284] width 330 height 40
click at [555, 363] on button "Enviar" at bounding box center [521, 367] width 166 height 18
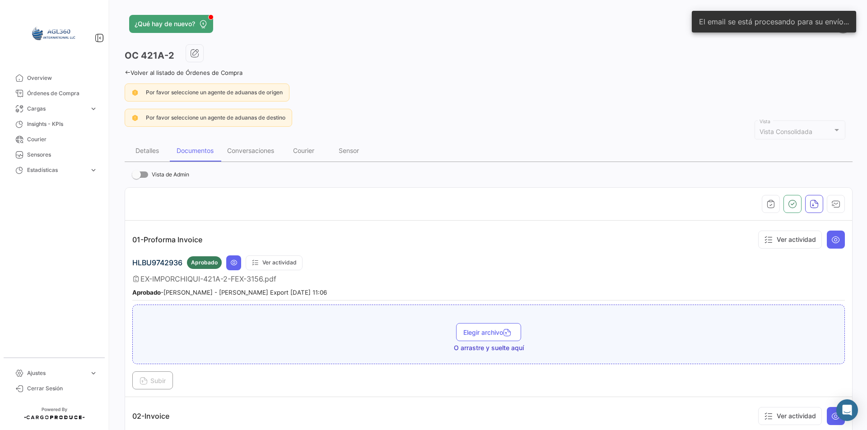
click at [128, 73] on icon at bounding box center [128, 73] width 6 height 6
